Goal: Information Seeking & Learning: Find specific fact

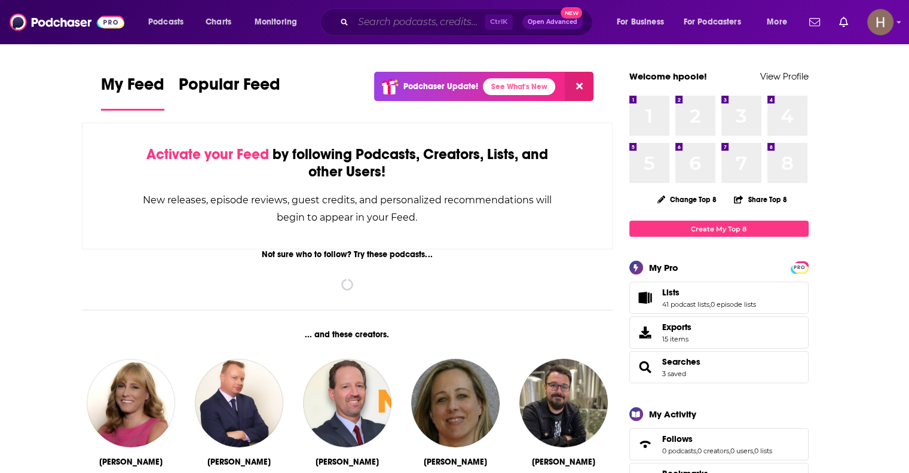
click at [386, 23] on input "Search podcasts, credits, & more..." at bounding box center [418, 22] width 131 height 19
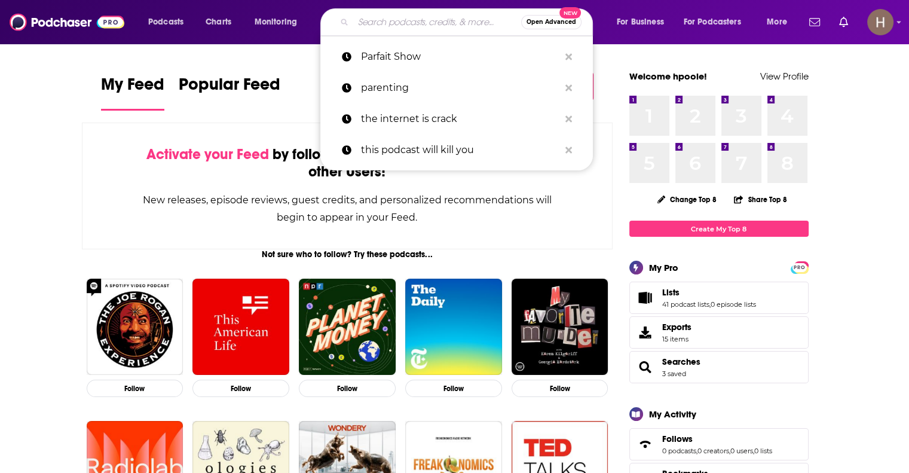
paste input "The Dr [PERSON_NAME] Show"
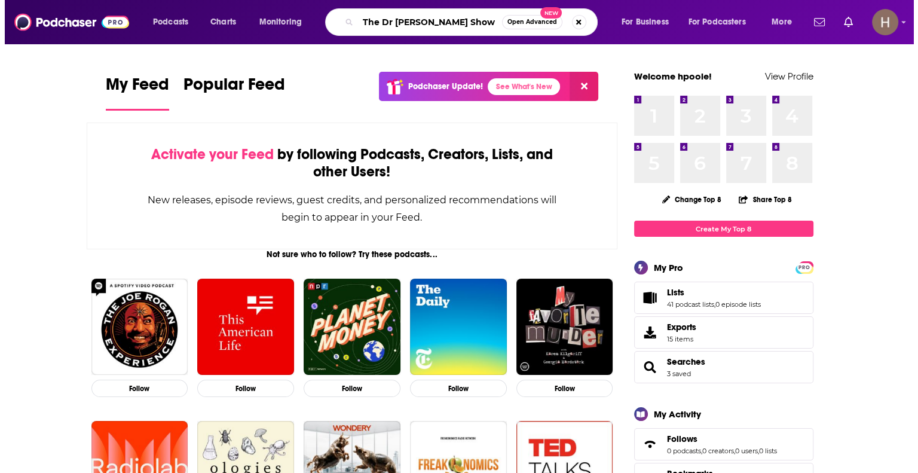
scroll to position [0, 5]
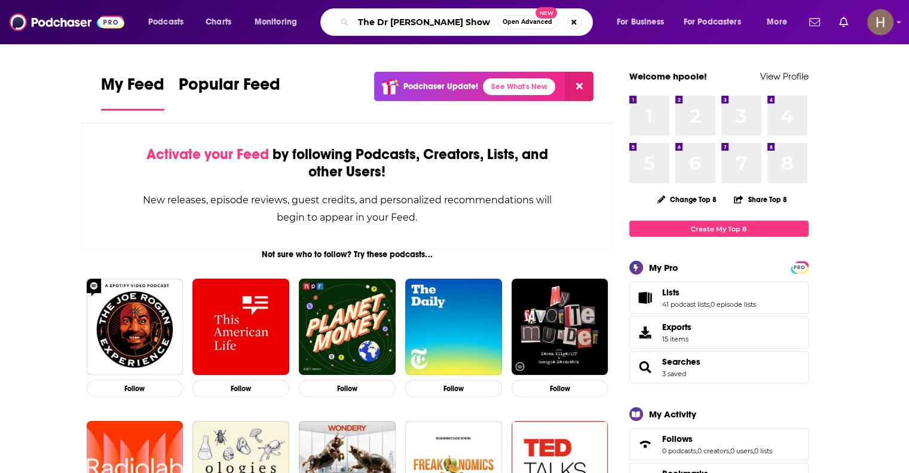
type input "The Dr [PERSON_NAME] Show"
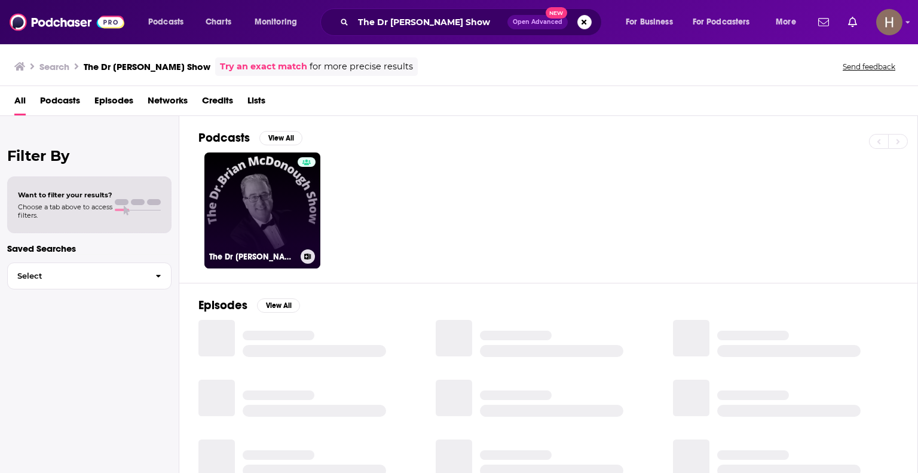
click at [270, 186] on link "The Dr [PERSON_NAME] Show" at bounding box center [262, 210] width 116 height 116
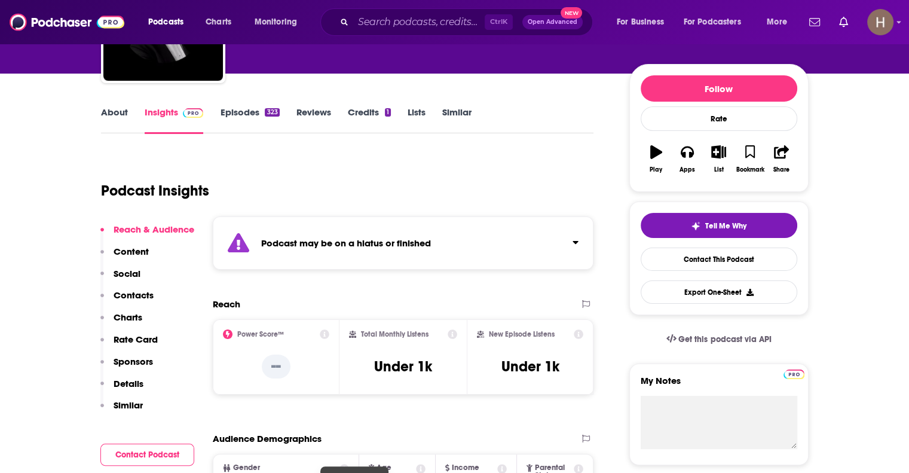
scroll to position [60, 0]
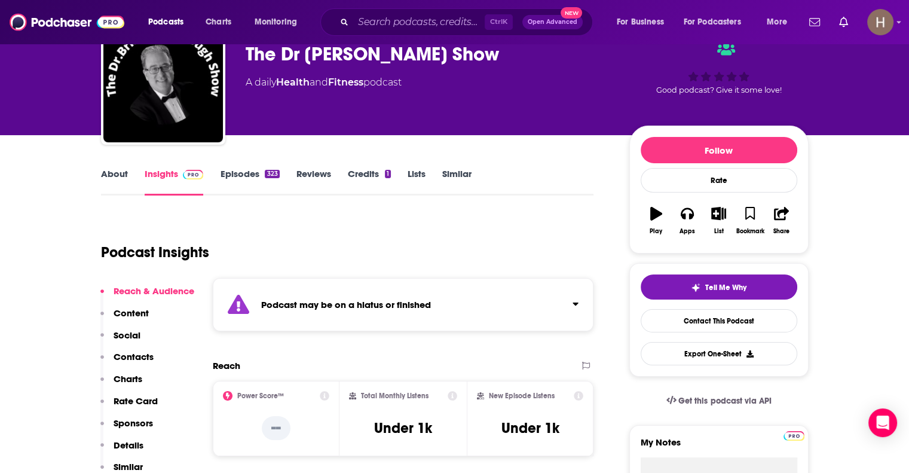
drag, startPoint x: 488, startPoint y: 59, endPoint x: 170, endPoint y: 56, distance: 317.8
click at [170, 56] on div "[PERSON_NAME] The Dr [PERSON_NAME] Show A daily Health and Fitness podcast Good…" at bounding box center [454, 84] width 707 height 129
copy div "[PERSON_NAME] The Dr [PERSON_NAME] Show"
